Goal: Leave review/rating

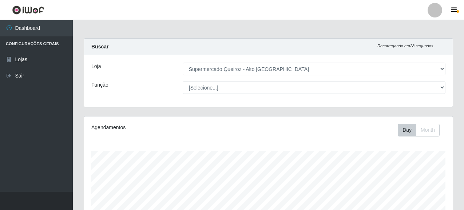
select select "496"
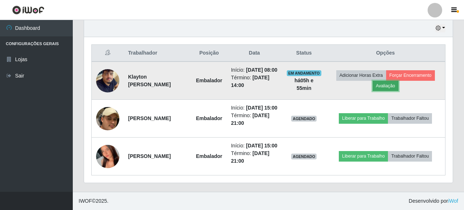
drag, startPoint x: 0, startPoint y: 0, endPoint x: 412, endPoint y: 66, distance: 417.4
click at [399, 81] on button "Avaliação" at bounding box center [386, 86] width 26 height 10
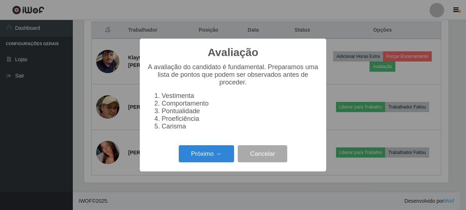
scroll to position [363972, 363759]
click at [214, 162] on button "Próximo →" at bounding box center [206, 153] width 55 height 17
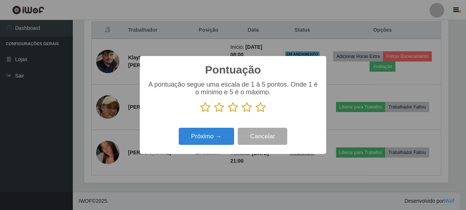
click at [264, 108] on icon at bounding box center [261, 107] width 10 height 11
click at [256, 113] on input "radio" at bounding box center [256, 113] width 0 height 0
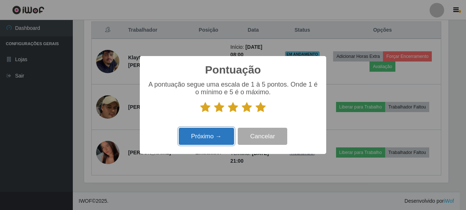
click at [225, 137] on button "Próximo →" at bounding box center [206, 136] width 55 height 17
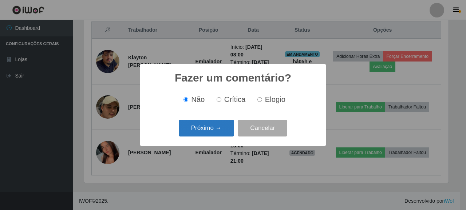
click at [212, 129] on button "Próximo →" at bounding box center [206, 128] width 55 height 17
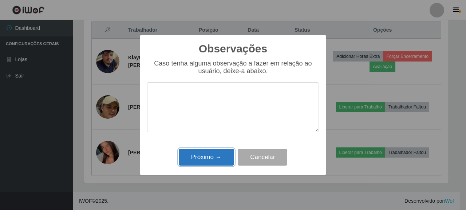
click at [212, 162] on button "Próximo →" at bounding box center [206, 157] width 55 height 17
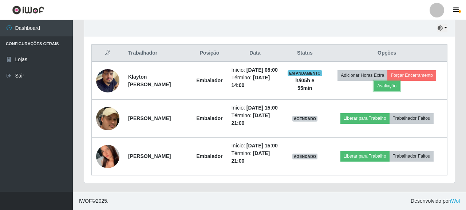
scroll to position [151, 369]
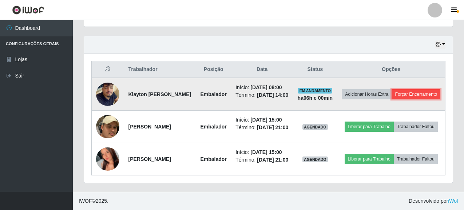
click at [405, 89] on button "Forçar Encerramento" at bounding box center [416, 94] width 49 height 10
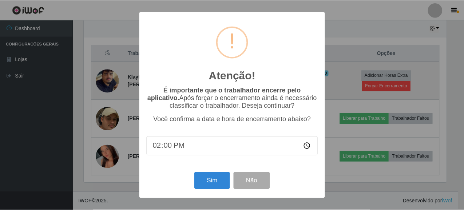
scroll to position [151, 364]
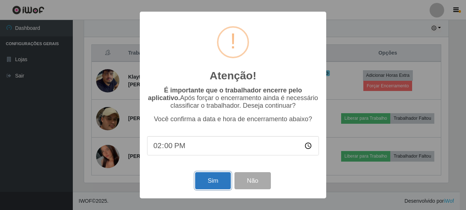
click at [210, 179] on button "Sim" at bounding box center [212, 180] width 35 height 17
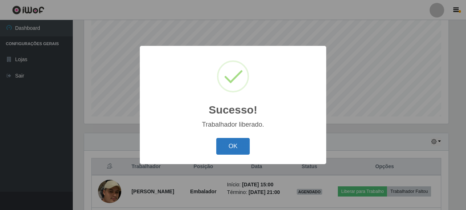
click at [228, 145] on button "OK" at bounding box center [233, 146] width 34 height 17
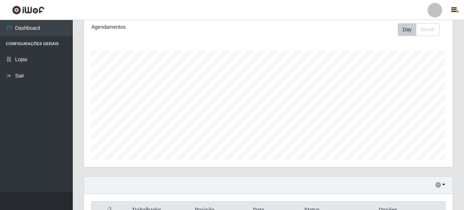
scroll to position [109, 0]
